Goal: Find specific page/section: Find specific page/section

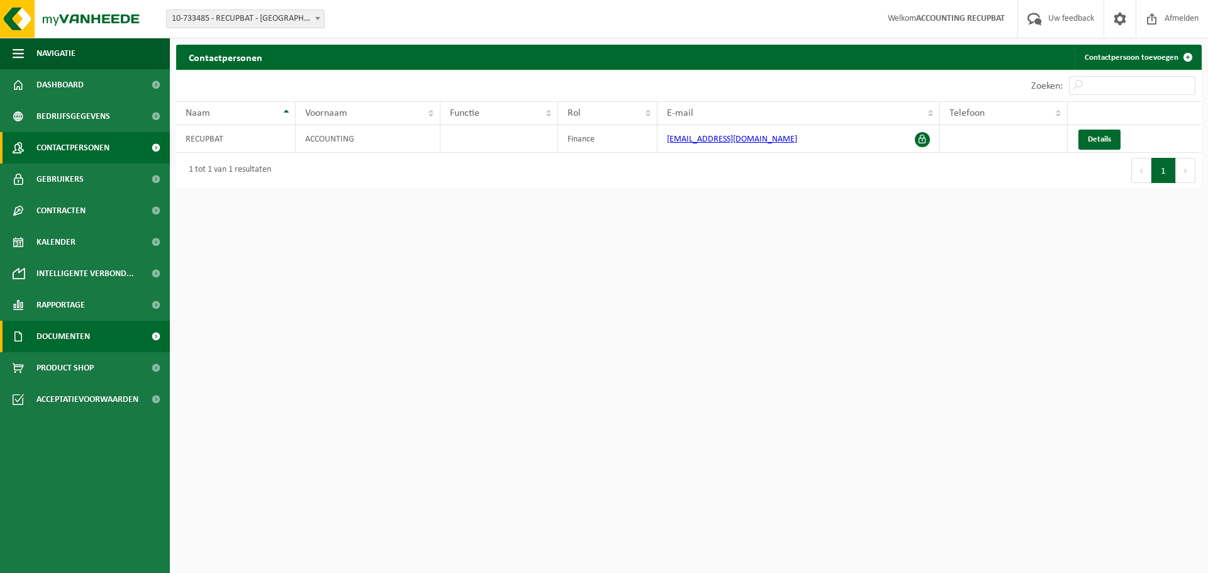
click at [76, 327] on span "Documenten" at bounding box center [62, 336] width 53 height 31
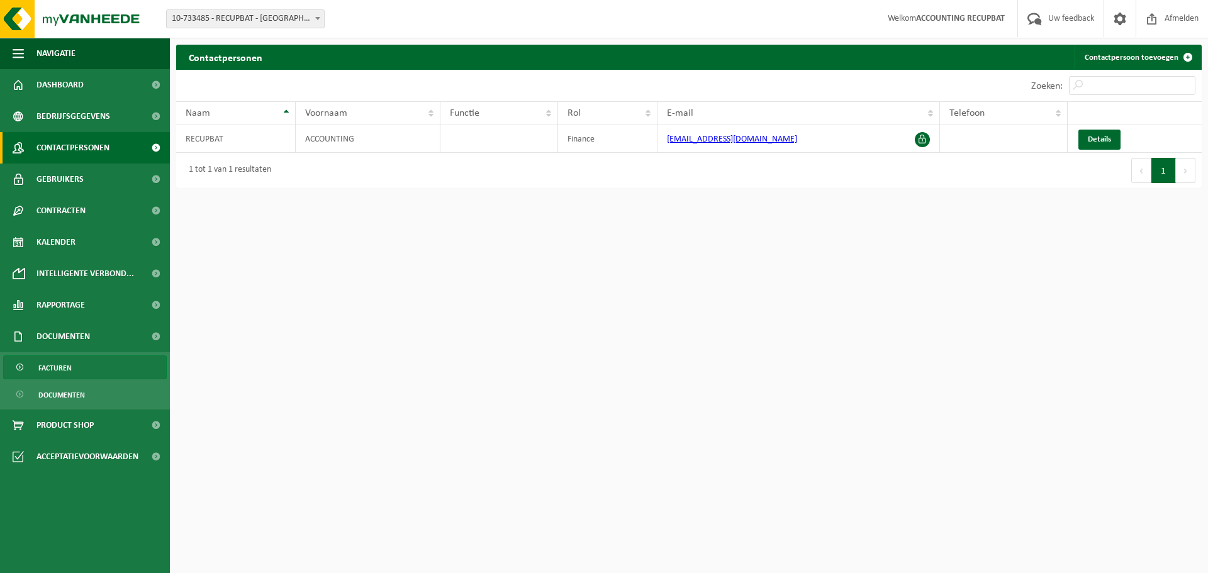
click at [52, 372] on span "Facturen" at bounding box center [54, 368] width 33 height 24
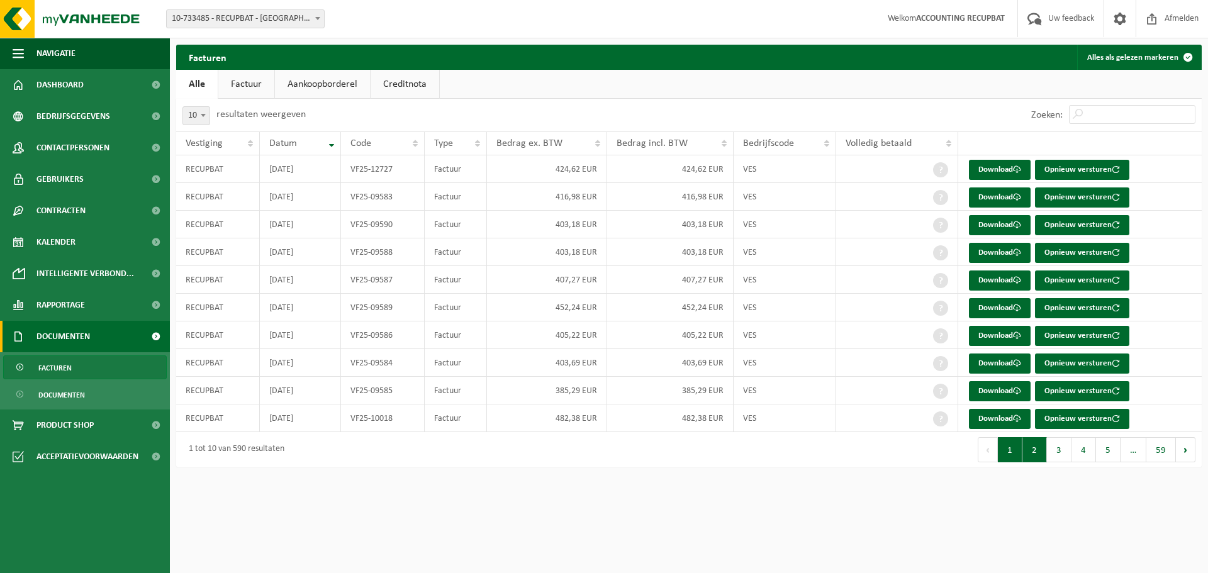
click at [1038, 455] on button "2" at bounding box center [1034, 449] width 25 height 25
click at [1057, 453] on button "3" at bounding box center [1059, 449] width 25 height 25
click at [1077, 452] on button "4" at bounding box center [1084, 449] width 25 height 25
